Goal: Task Accomplishment & Management: Complete application form

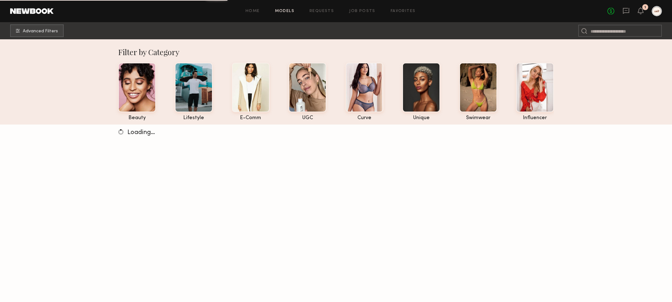
click at [643, 10] on div "No fees up to $5,000 1" at bounding box center [634, 11] width 54 height 10
click at [640, 10] on icon at bounding box center [640, 10] width 5 height 4
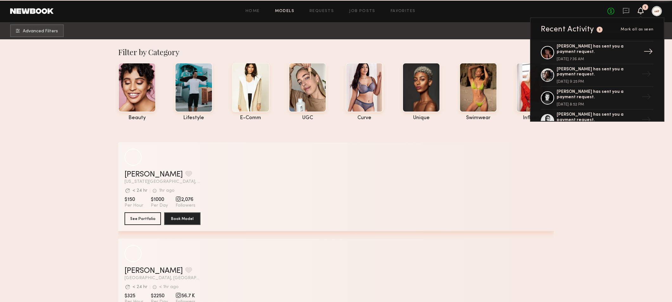
click at [605, 54] on div "Drue F. has sent you a payment request." at bounding box center [598, 49] width 82 height 11
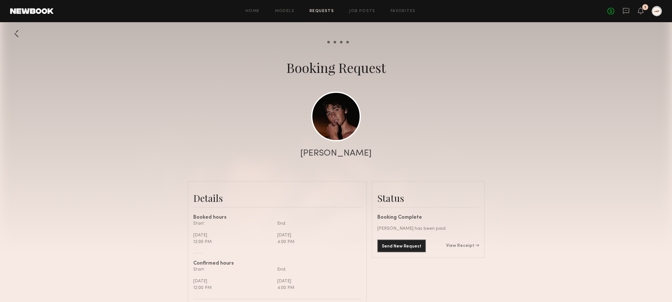
scroll to position [567, 0]
click at [640, 9] on icon at bounding box center [640, 10] width 5 height 4
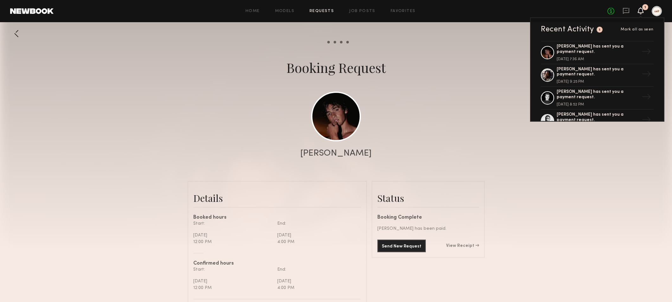
click at [632, 27] on div "Recent Activity 1 Mark all as seen" at bounding box center [597, 30] width 113 height 8
click at [289, 11] on link "Models" at bounding box center [284, 11] width 19 height 4
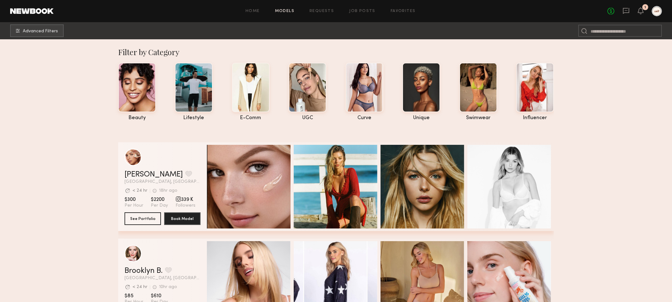
click at [646, 11] on div "No fees up to $5,000 1" at bounding box center [634, 11] width 54 height 10
click at [643, 11] on icon at bounding box center [641, 10] width 6 height 7
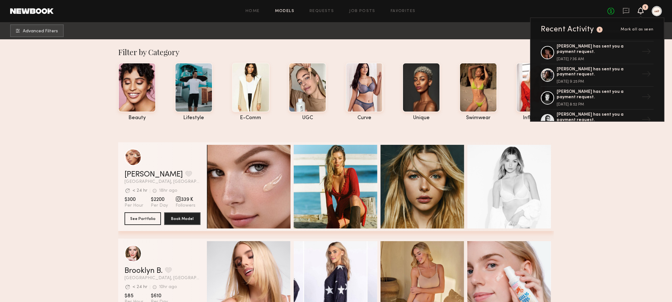
click at [640, 11] on icon at bounding box center [640, 10] width 5 height 4
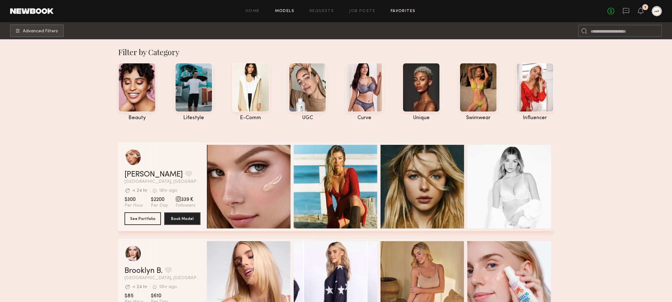
click at [404, 10] on link "Favorites" at bounding box center [403, 11] width 25 height 4
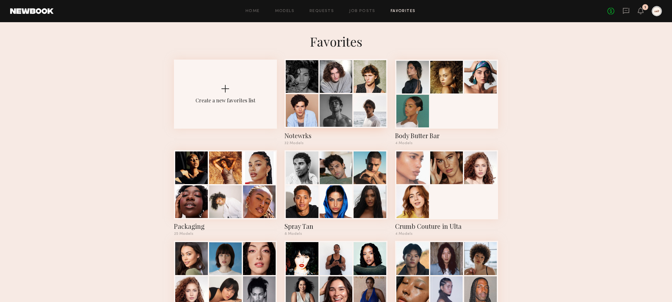
click at [304, 135] on div "Notewrks" at bounding box center [335, 135] width 103 height 9
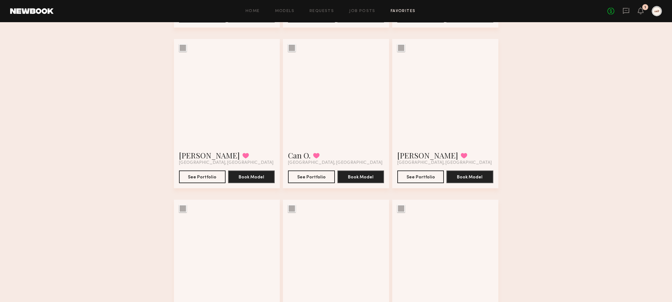
scroll to position [1318, 0]
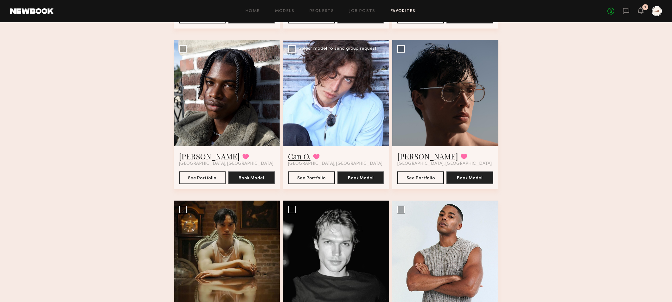
click at [303, 159] on link "Can O." at bounding box center [299, 156] width 22 height 10
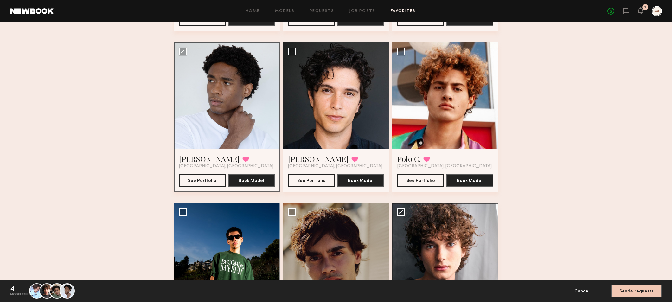
scroll to position [1025, 0]
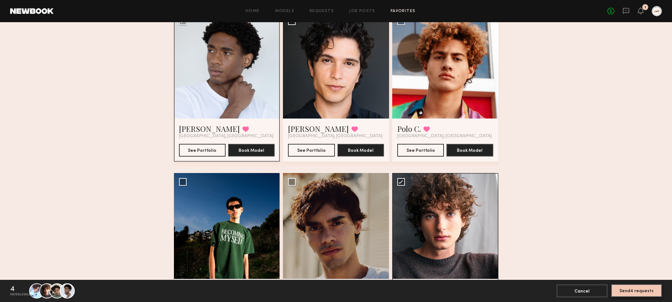
click at [636, 292] on button "Send 4 requests" at bounding box center [636, 290] width 51 height 13
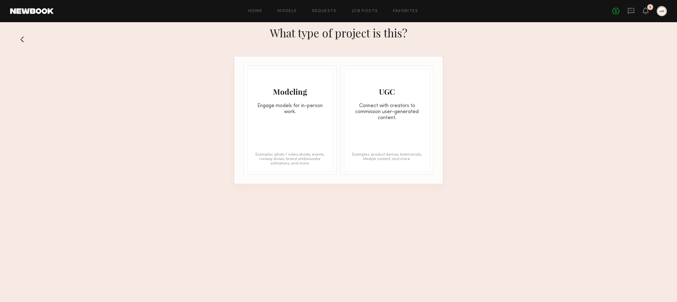
click at [310, 100] on div "Modeling Engage models for in-person work." at bounding box center [290, 92] width 86 height 46
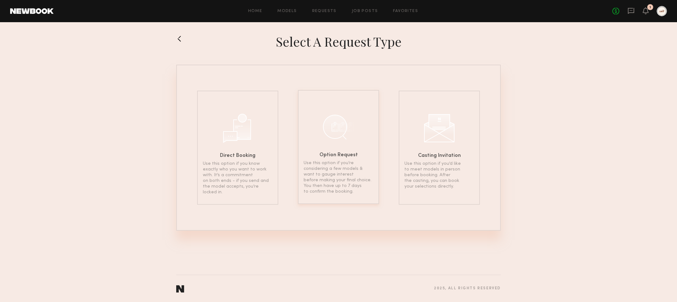
click at [343, 102] on div "Option Request Use this option if you’re considering a few models & want to gau…" at bounding box center [338, 147] width 81 height 114
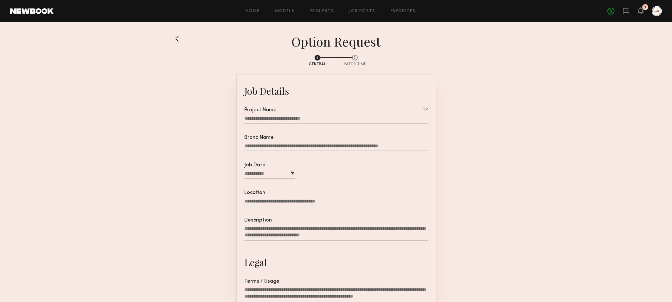
click at [300, 118] on div at bounding box center [336, 119] width 184 height 8
click at [305, 122] on input "text" at bounding box center [323, 121] width 157 height 10
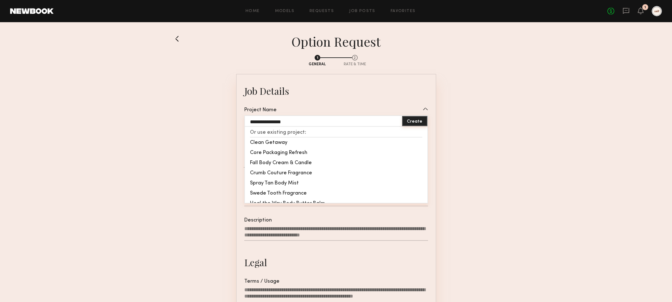
type input "**********"
click at [413, 124] on button "Create" at bounding box center [414, 121] width 25 height 10
type input "**********"
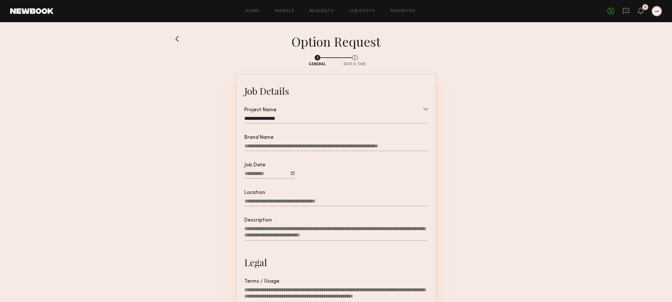
click at [323, 145] on input "Brand Name" at bounding box center [336, 147] width 184 height 8
type input "****"
click at [291, 173] on div at bounding box center [292, 172] width 3 height 3
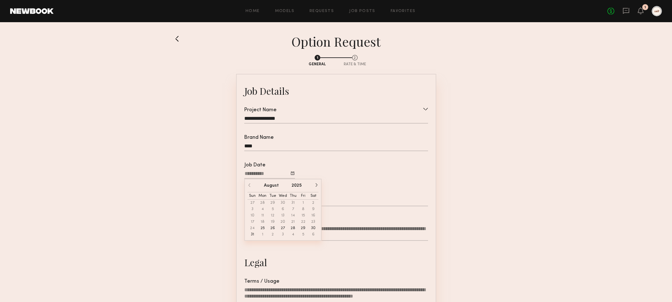
click at [316, 185] on button "button" at bounding box center [316, 185] width 4 height 4
click at [263, 227] on button "29" at bounding box center [263, 228] width 10 height 6
click at [259, 200] on input "Location" at bounding box center [336, 202] width 184 height 8
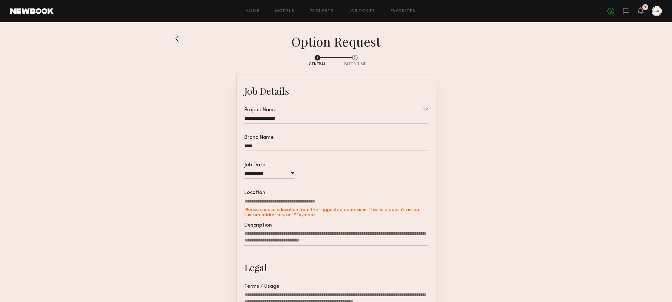
click at [299, 238] on textarea "Description" at bounding box center [336, 238] width 184 height 15
paste textarea "**********"
type textarea "**********"
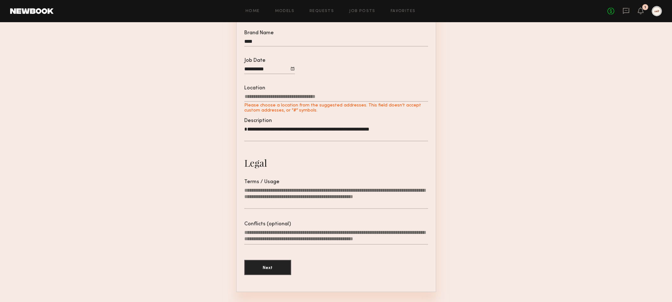
scroll to position [131, 0]
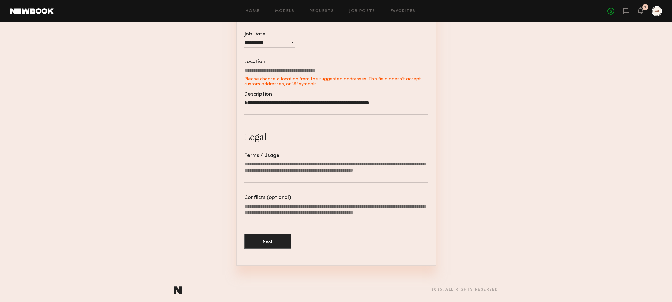
click at [301, 167] on textarea "Terms / Usage" at bounding box center [336, 172] width 184 height 22
paste textarea "**********"
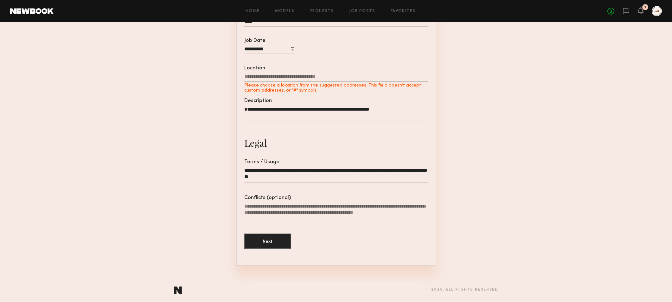
type textarea "**********"
click at [340, 79] on input "Location Please choose a location from the suggested addresses. This field does…" at bounding box center [336, 78] width 184 height 8
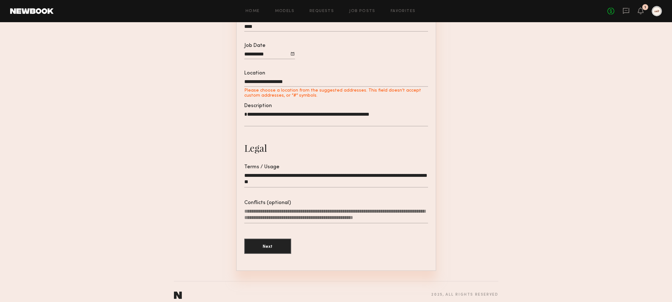
type input "**********"
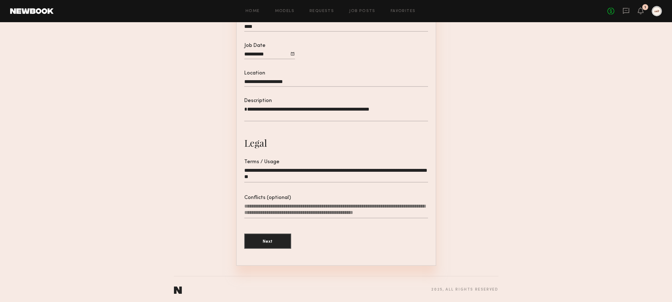
click at [399, 110] on textarea "**********" at bounding box center [336, 113] width 184 height 15
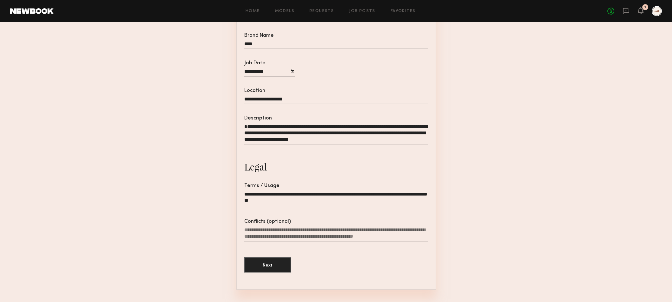
scroll to position [114, 0]
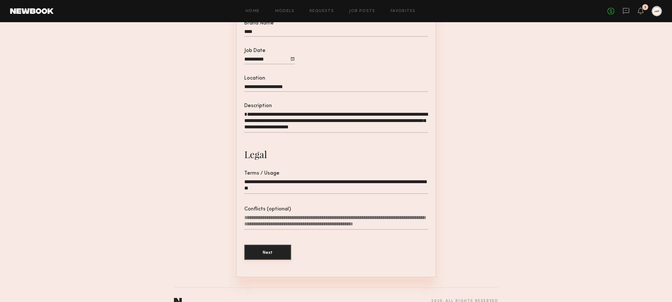
type textarea "**********"
click at [258, 253] on button "Next" at bounding box center [267, 252] width 47 height 15
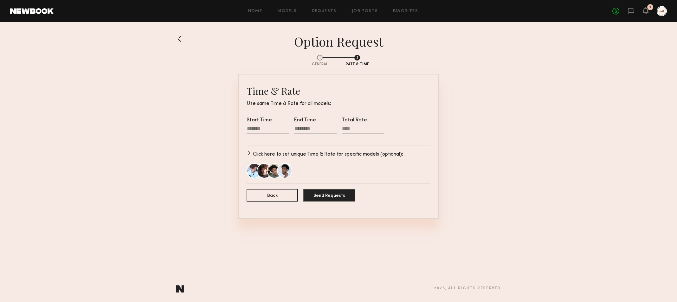
click at [265, 126] on div at bounding box center [267, 129] width 42 height 8
click at [256, 150] on input "text" at bounding box center [256, 149] width 13 height 8
type input "**"
type input "********"
click at [277, 149] on input "text" at bounding box center [273, 149] width 13 height 8
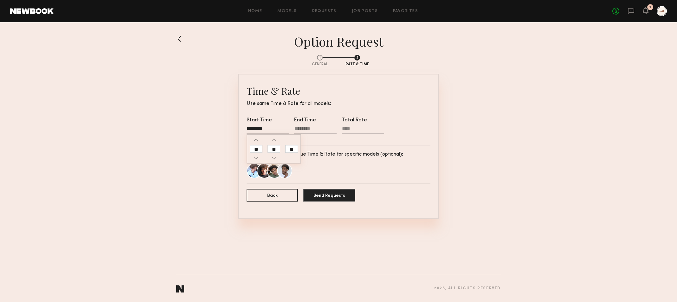
click at [296, 127] on div at bounding box center [315, 129] width 42 height 8
click at [305, 150] on input "text" at bounding box center [303, 149] width 13 height 8
type input "*"
type input "********"
type input "**"
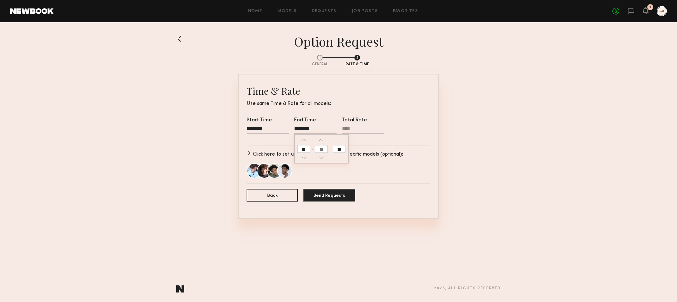
click at [323, 147] on input "text" at bounding box center [321, 149] width 13 height 8
click at [336, 151] on input "**" at bounding box center [339, 149] width 13 height 8
type input "********"
type input "**"
click at [377, 141] on form "Time & Rate Use same Time & Rate for all models: Start Time ******** End Time *…" at bounding box center [338, 146] width 184 height 123
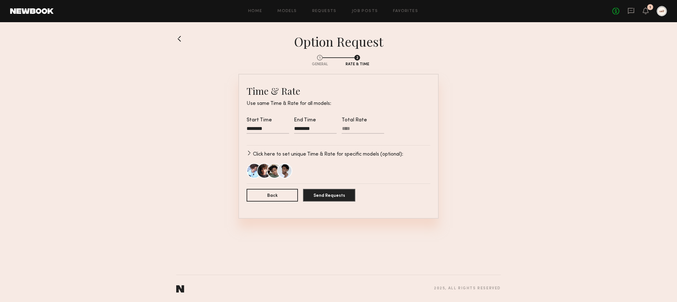
click at [249, 152] on button "button" at bounding box center [248, 152] width 5 height 5
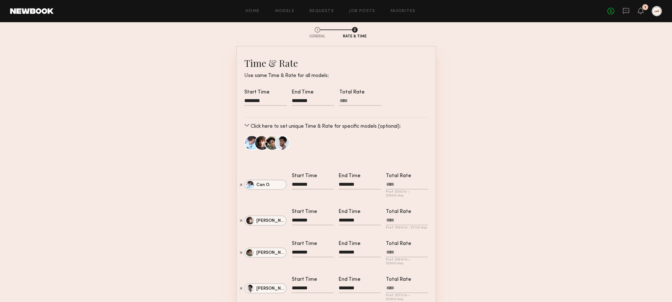
scroll to position [49, 0]
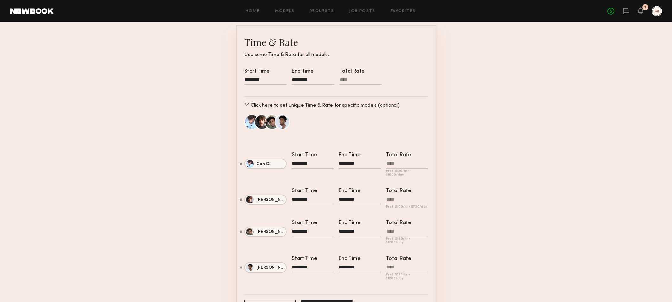
click at [413, 162] on input "Total Rate Pref: $ 130 /hr • $ 1000 /day" at bounding box center [407, 165] width 42 height 8
type input "******"
click at [409, 264] on div "Pref: $ 175 /hr • $ 1260 /day" at bounding box center [407, 275] width 42 height 23
click at [409, 264] on input "Total Rate Pref: $ 175 /hr • $ 1260 /day" at bounding box center [407, 268] width 42 height 8
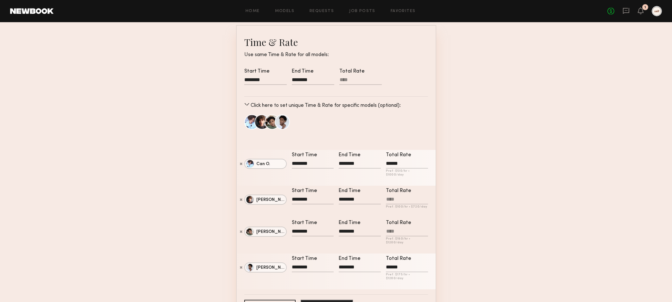
type input "******"
click at [415, 196] on input "Total Rate Pref: $ 100 /hr • $ 720 /day" at bounding box center [407, 200] width 42 height 8
type input "****"
click at [421, 228] on input "Total Rate Pref: $ 180 /hr • $ 1200 /day" at bounding box center [407, 232] width 42 height 8
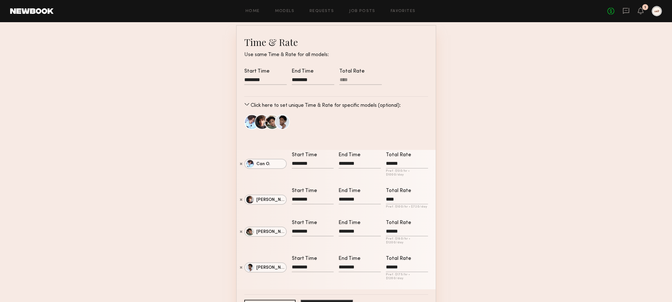
type input "******"
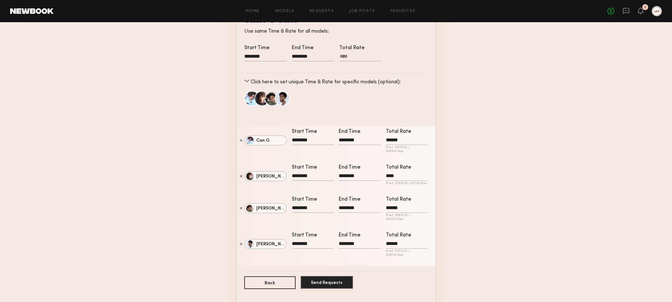
click at [342, 276] on button "Send Requests" at bounding box center [327, 282] width 52 height 13
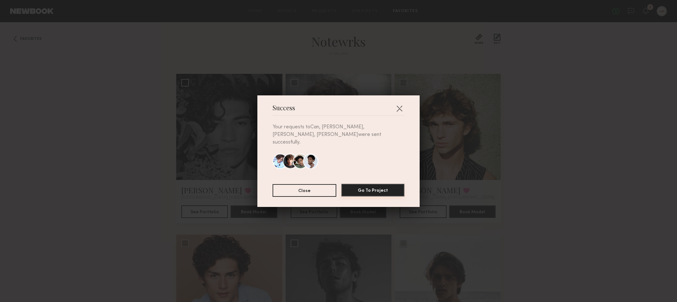
click at [379, 187] on button "Go To Project" at bounding box center [372, 190] width 63 height 13
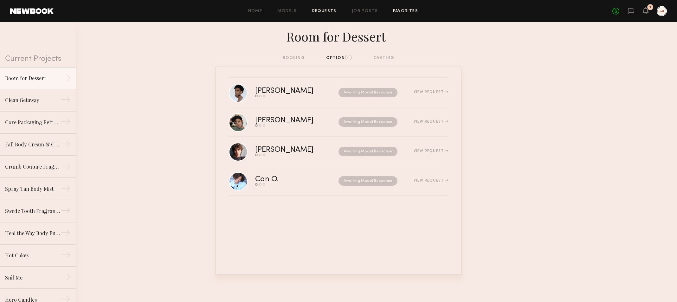
click at [393, 11] on link "Favorites" at bounding box center [405, 11] width 25 height 4
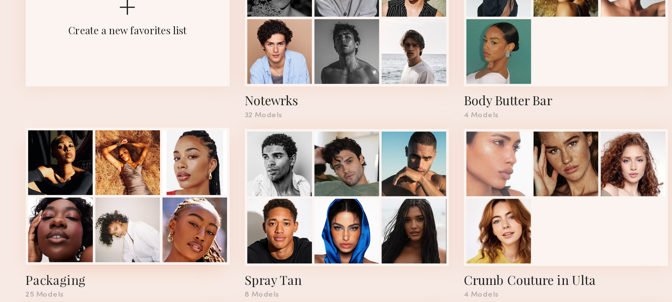
click at [263, 171] on div at bounding box center [259, 167] width 33 height 33
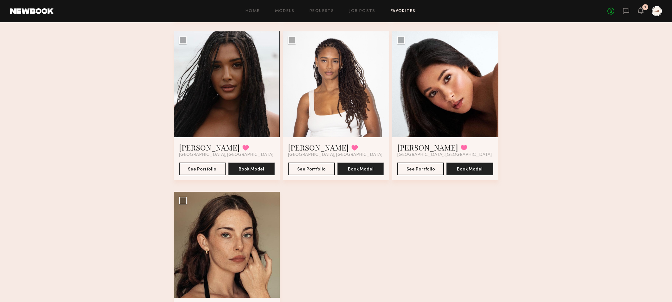
scroll to position [1226, 0]
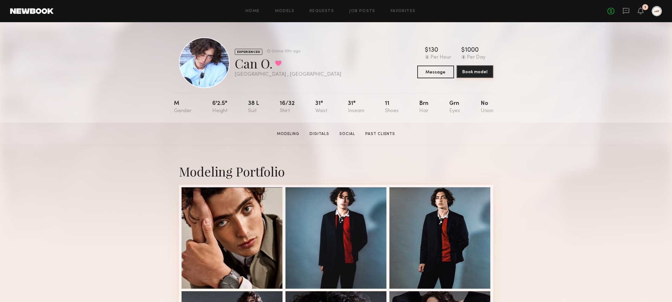
click at [473, 74] on button "Book model" at bounding box center [475, 71] width 37 height 13
click at [328, 8] on div "Home Models Requests Job Posts Favorites Sign Out No fees up to $5,000 1" at bounding box center [358, 11] width 608 height 10
click at [328, 9] on link "Requests" at bounding box center [322, 11] width 24 height 4
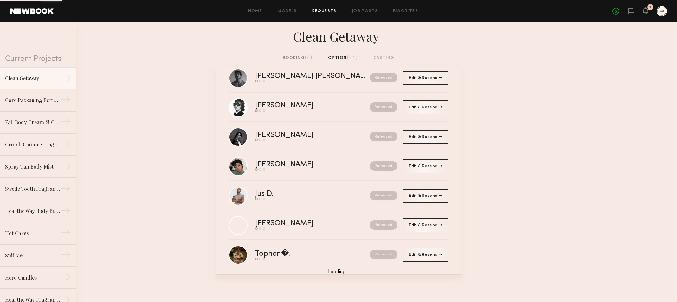
scroll to position [172, 0]
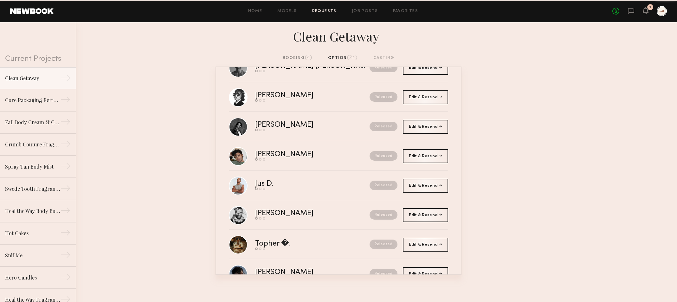
click at [300, 55] on div "booking (4)" at bounding box center [298, 57] width 30 height 7
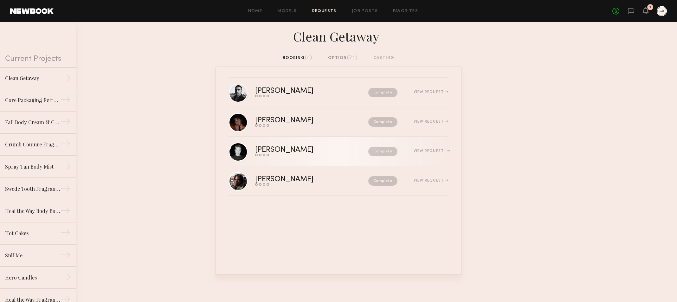
click at [446, 151] on div "View Request" at bounding box center [430, 151] width 35 height 4
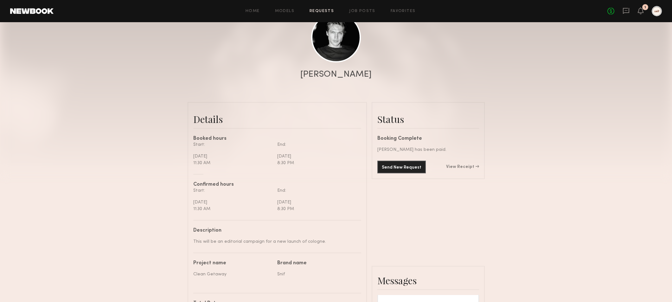
scroll to position [132, 0]
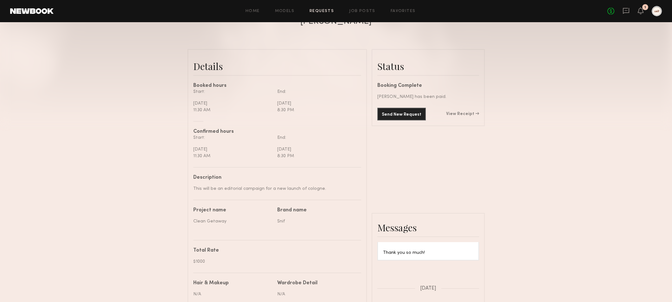
drag, startPoint x: 323, startPoint y: 188, endPoint x: 193, endPoint y: 188, distance: 130.2
click at [193, 188] on div "This will be an editorial campaign for a new launch of cologne." at bounding box center [274, 188] width 163 height 7
copy div "This will be an editorial campaign for a new launch of cologne."
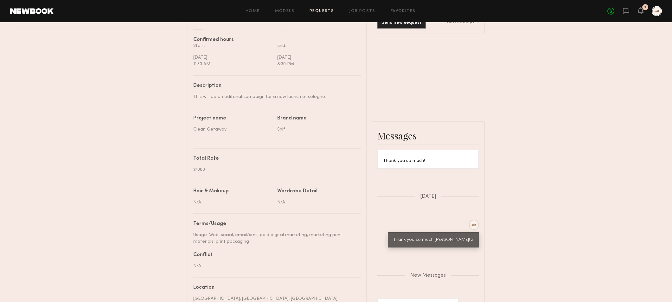
scroll to position [225, 0]
drag, startPoint x: 228, startPoint y: 237, endPoint x: 194, endPoint y: 232, distance: 34.9
click at [194, 232] on div "Usage: Web, social, email/sms, paid digital marketing, marketing print material…" at bounding box center [274, 236] width 163 height 13
copy div "Usage: Web, social, email/sms, paid digital marketing, marketing print material…"
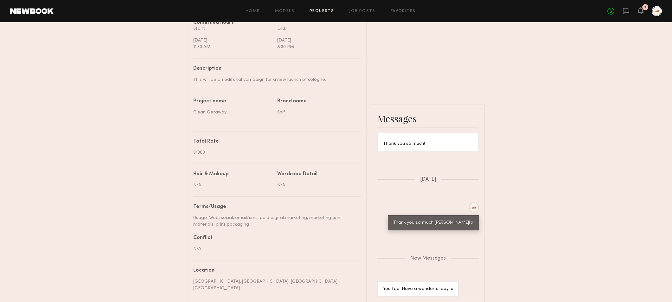
scroll to position [271, 0]
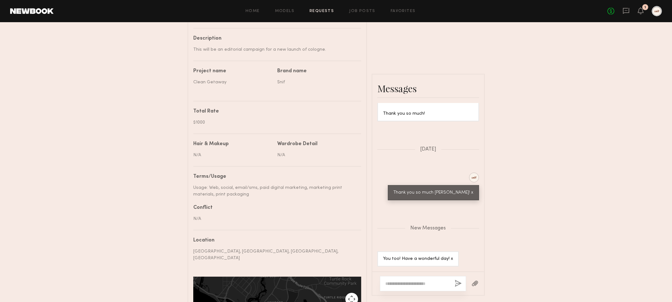
click at [313, 207] on div "Conflict" at bounding box center [274, 207] width 163 height 5
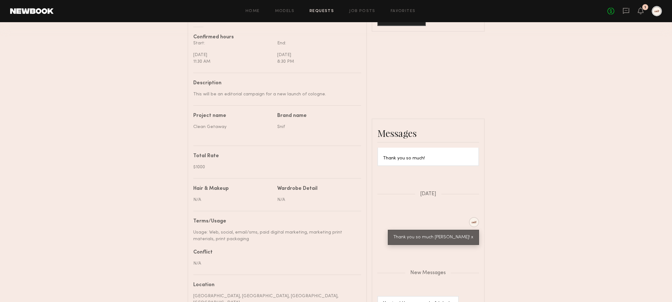
scroll to position [256, 0]
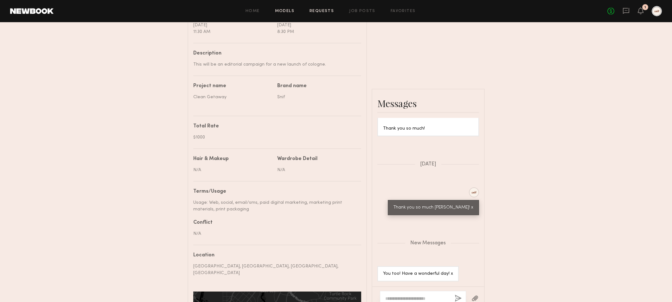
click at [283, 10] on link "Models" at bounding box center [284, 11] width 19 height 4
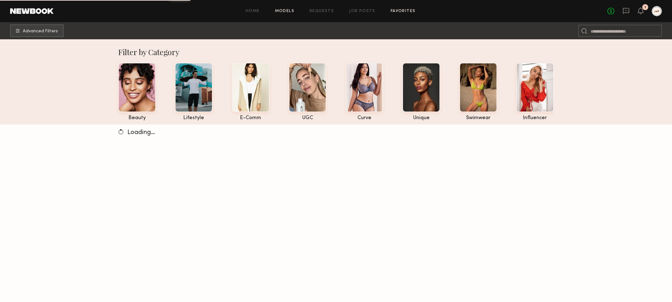
click at [404, 10] on link "Favorites" at bounding box center [403, 11] width 25 height 4
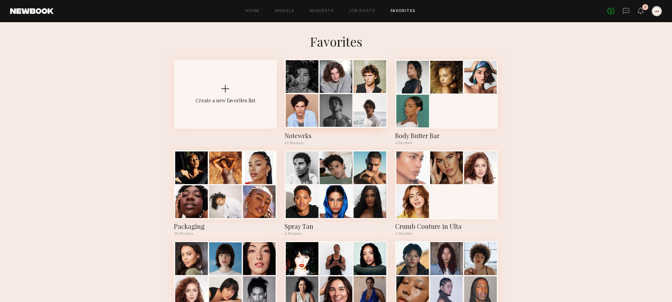
click at [294, 137] on div "Notewrks" at bounding box center [335, 135] width 103 height 9
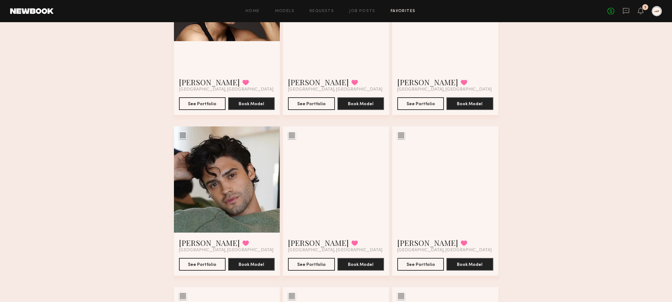
scroll to position [487, 0]
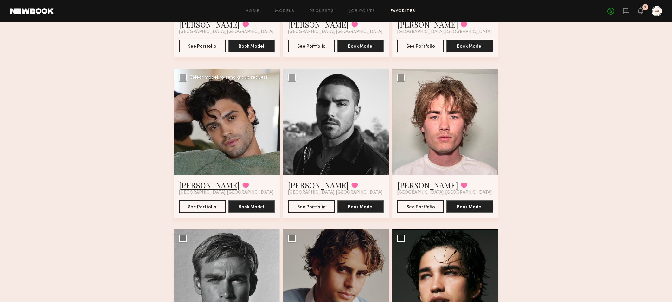
click at [183, 185] on link "Jason K." at bounding box center [209, 185] width 61 height 10
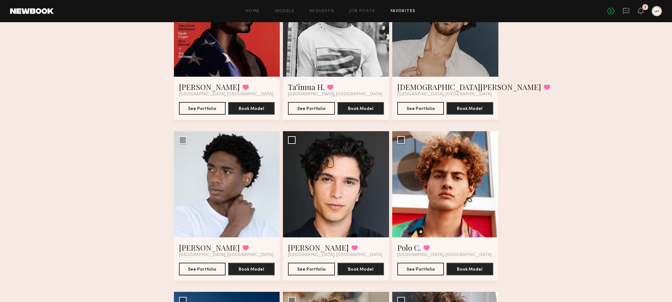
scroll to position [919, 0]
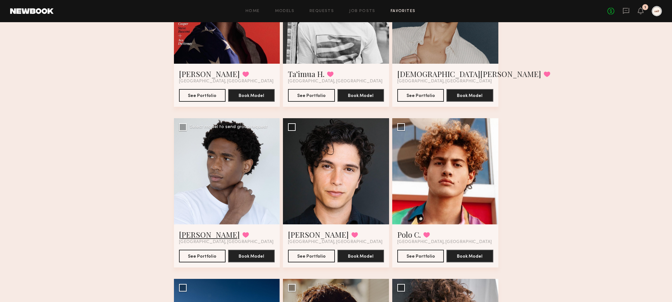
click at [194, 231] on link "Devin C." at bounding box center [209, 234] width 61 height 10
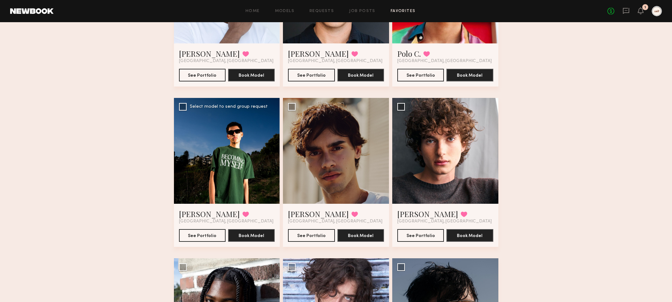
scroll to position [1121, 0]
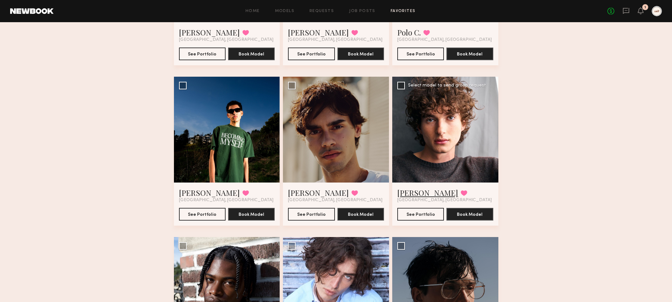
click at [419, 191] on link "Ethan O." at bounding box center [427, 193] width 61 height 10
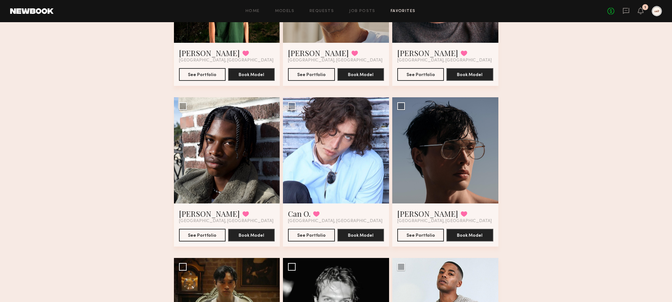
scroll to position [1290, 0]
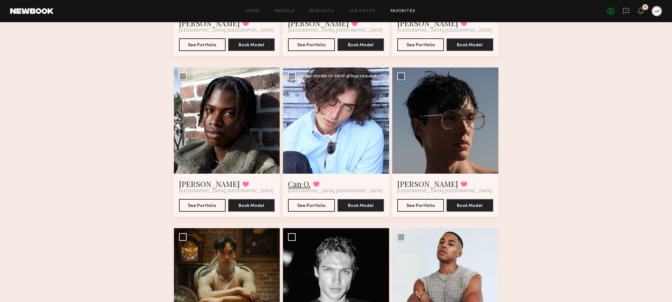
click at [304, 183] on link "Can O." at bounding box center [299, 184] width 22 height 10
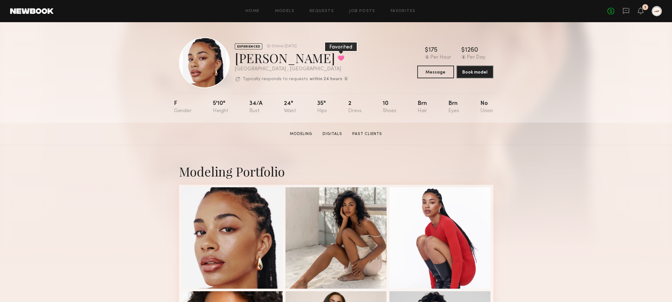
click at [338, 61] on button at bounding box center [341, 58] width 7 height 6
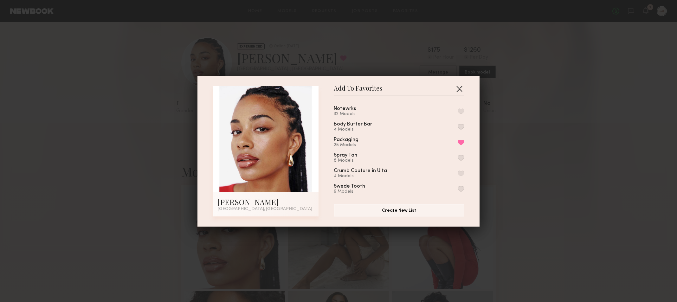
drag, startPoint x: 457, startPoint y: 88, endPoint x: 403, endPoint y: 155, distance: 85.8
click at [403, 155] on div "Add To Favorites Notewrks 32 Models Body Butter Bar 4 Models Packaging 25 Model…" at bounding box center [399, 151] width 131 height 131
click at [457, 111] on button "button" at bounding box center [460, 111] width 7 height 6
click at [456, 87] on button "button" at bounding box center [459, 89] width 10 height 10
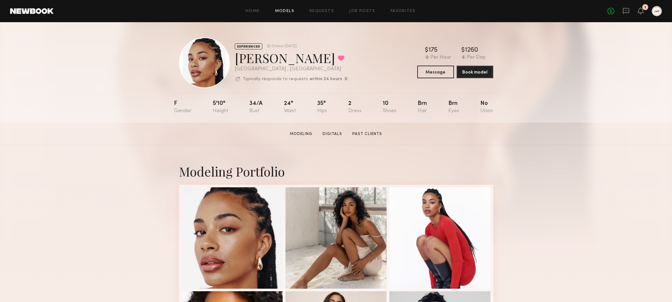
click at [283, 9] on link "Models" at bounding box center [284, 11] width 19 height 4
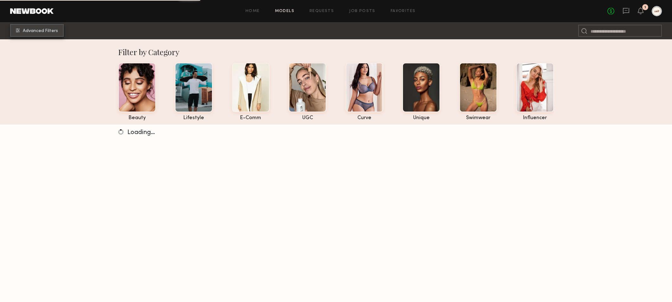
click at [45, 27] on button "Advanced Filters" at bounding box center [37, 30] width 54 height 13
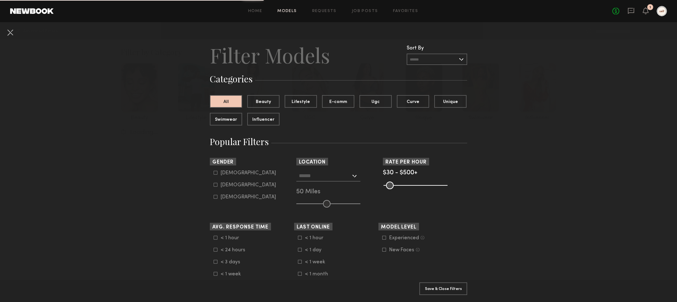
click at [214, 186] on icon at bounding box center [216, 185] width 4 height 4
type input "**"
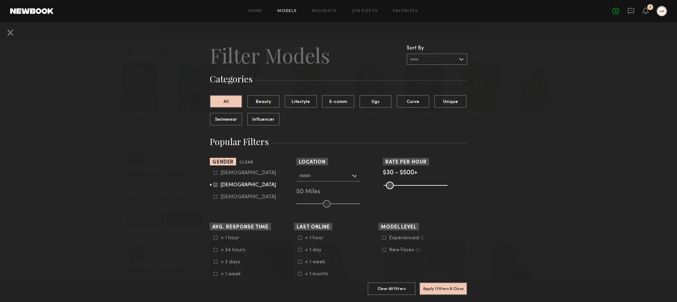
click at [350, 173] on div at bounding box center [328, 175] width 64 height 11
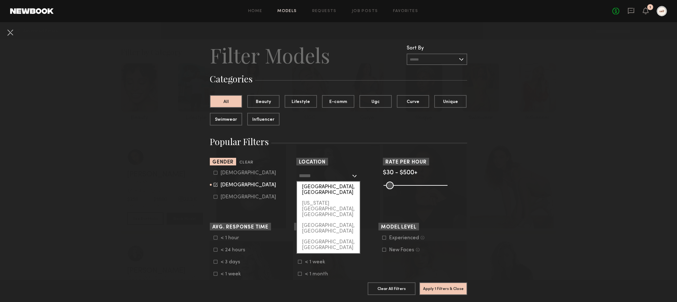
click at [335, 187] on div "[GEOGRAPHIC_DATA], [GEOGRAPHIC_DATA]" at bounding box center [328, 190] width 63 height 16
type input "**********"
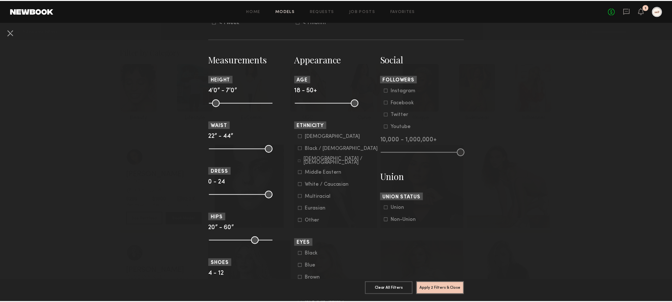
scroll to position [284, 0]
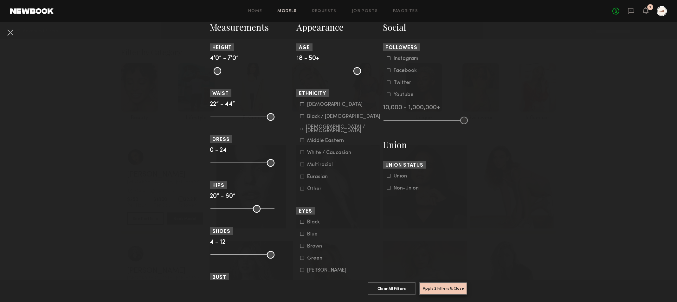
click at [444, 283] on button "Apply 2 Filters & Close" at bounding box center [443, 288] width 48 height 13
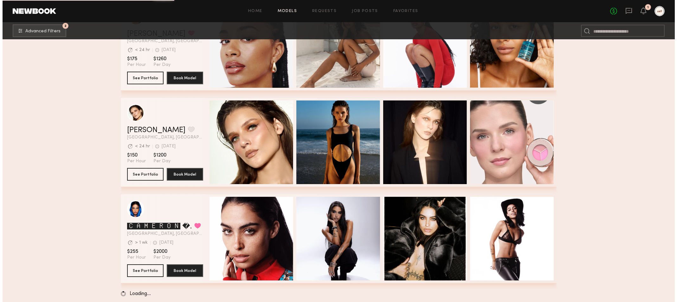
scroll to position [3329, 0]
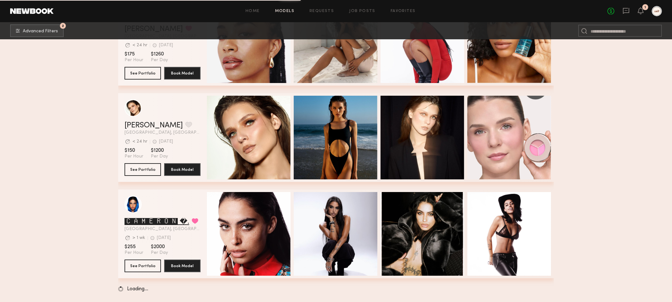
click at [139, 220] on link "🅲🅰🅼🅴🆁🅾🅽 �." at bounding box center [157, 222] width 65 height 8
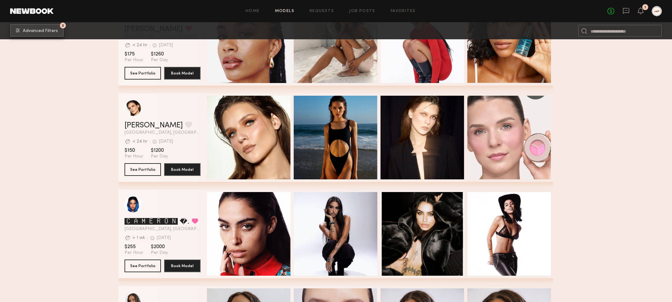
click at [34, 31] on span "Advanced Filters" at bounding box center [40, 31] width 35 height 4
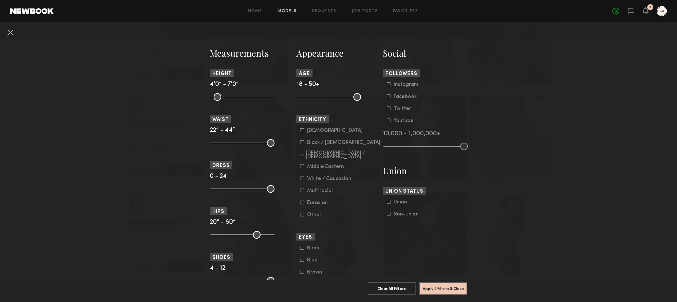
scroll to position [0, 0]
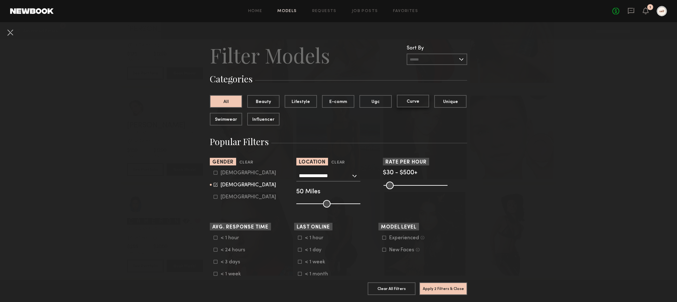
click at [408, 103] on button "Curve" at bounding box center [413, 101] width 32 height 13
click at [440, 105] on button "Unique" at bounding box center [450, 101] width 32 height 13
click at [438, 285] on button "Apply 3 Filters & Close" at bounding box center [443, 288] width 48 height 13
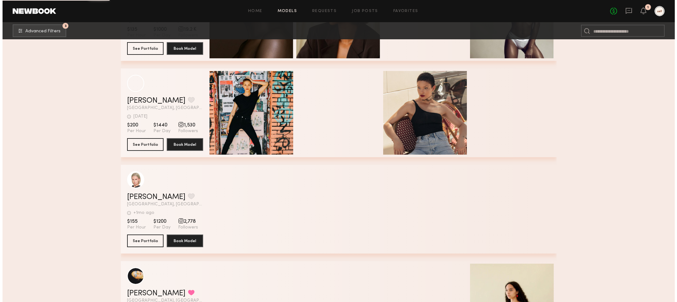
scroll to position [7952, 0]
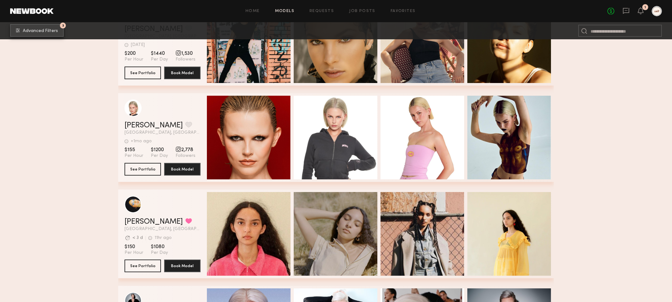
click at [48, 29] on span "Advanced Filters" at bounding box center [40, 31] width 35 height 4
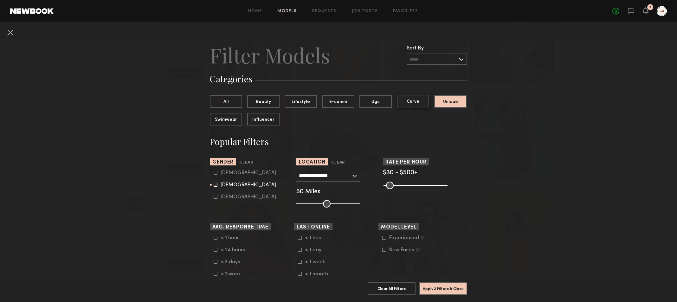
click at [405, 100] on button "Curve" at bounding box center [413, 101] width 32 height 13
click at [444, 282] on button "Apply 3 Filters & Close" at bounding box center [443, 288] width 48 height 13
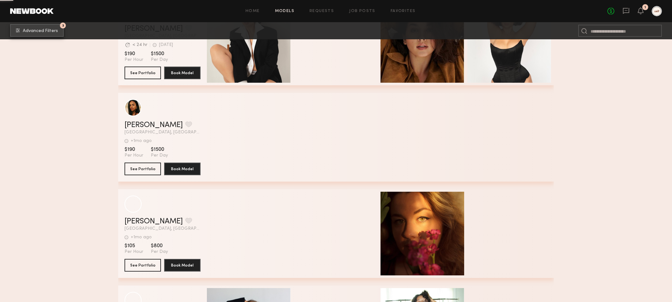
scroll to position [5410, 0]
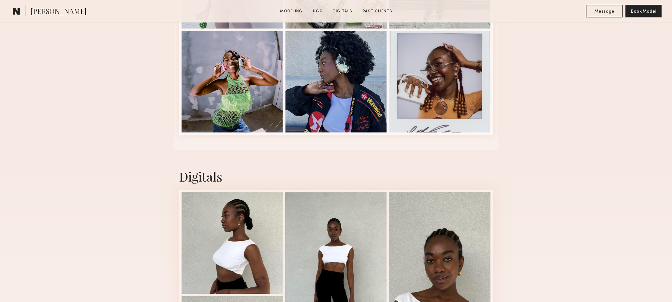
scroll to position [1229, 0]
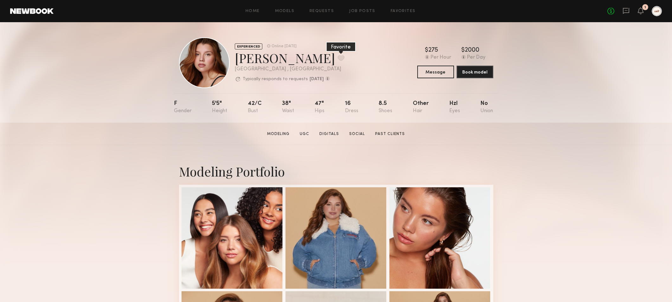
click at [338, 58] on button at bounding box center [341, 58] width 7 height 6
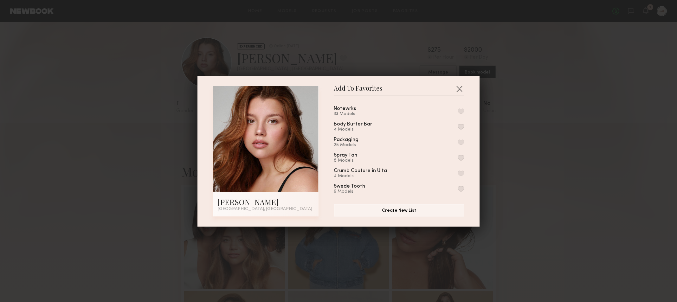
click at [457, 112] on button "button" at bounding box center [460, 111] width 7 height 6
click at [458, 86] on button "button" at bounding box center [459, 89] width 10 height 10
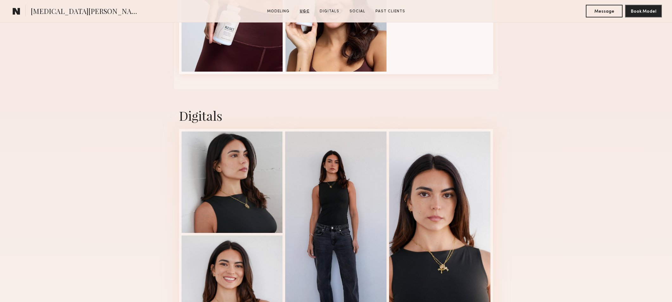
scroll to position [1149, 0]
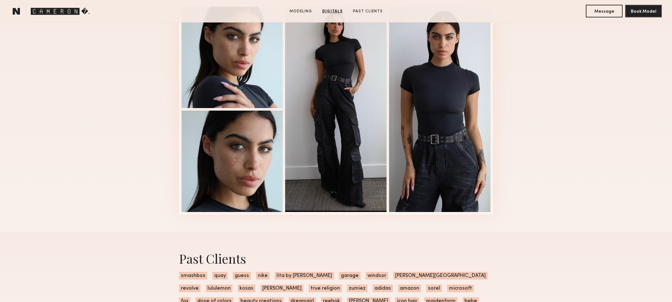
scroll to position [620, 0]
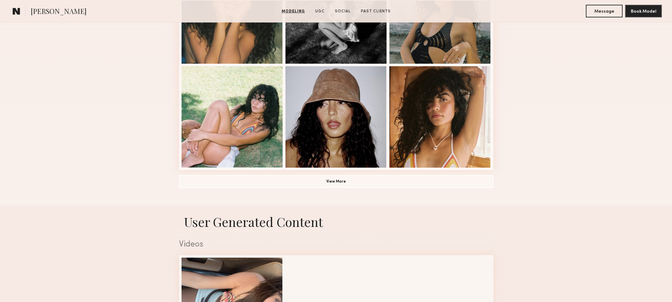
scroll to position [402, 0]
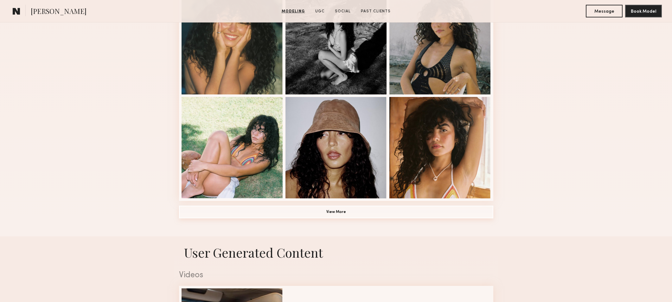
click at [272, 208] on button "View More" at bounding box center [336, 212] width 314 height 13
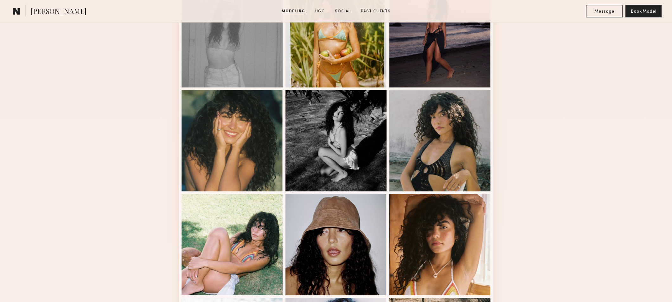
scroll to position [0, 0]
